Goal: Communication & Community: Participate in discussion

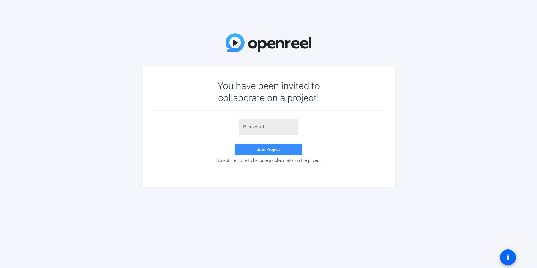
click at [249, 129] on input "text" at bounding box center [268, 127] width 51 height 7
paste input "VxDu}c"
type input "VxDu}c"
click at [256, 152] on span at bounding box center [268, 150] width 68 height 14
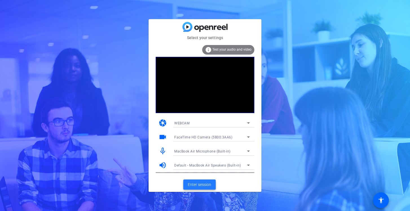
click at [208, 182] on span "Enter session" at bounding box center [199, 185] width 23 height 6
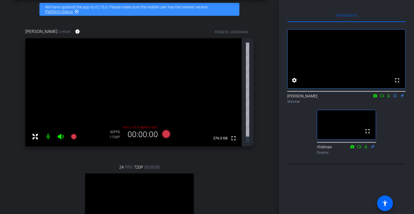
scroll to position [25, 0]
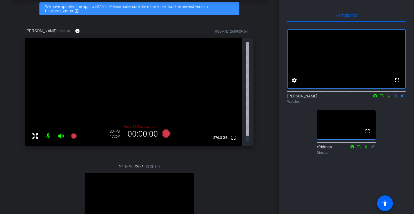
click at [389, 98] on icon at bounding box center [389, 96] width 2 height 4
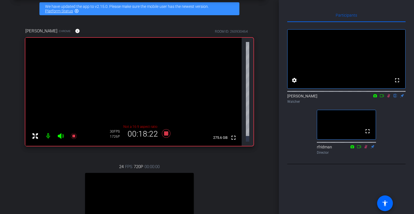
click at [383, 98] on icon at bounding box center [382, 96] width 5 height 4
click at [389, 97] on icon at bounding box center [388, 95] width 3 height 3
click at [389, 98] on icon at bounding box center [388, 96] width 3 height 4
